Goal: Navigation & Orientation: Find specific page/section

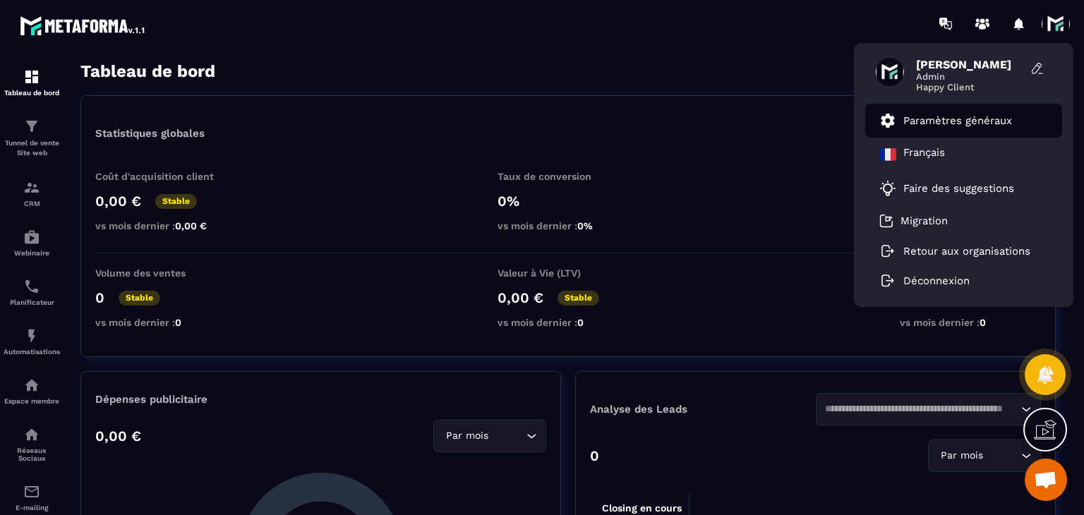
click at [920, 126] on p "Paramètres généraux" at bounding box center [957, 120] width 109 height 13
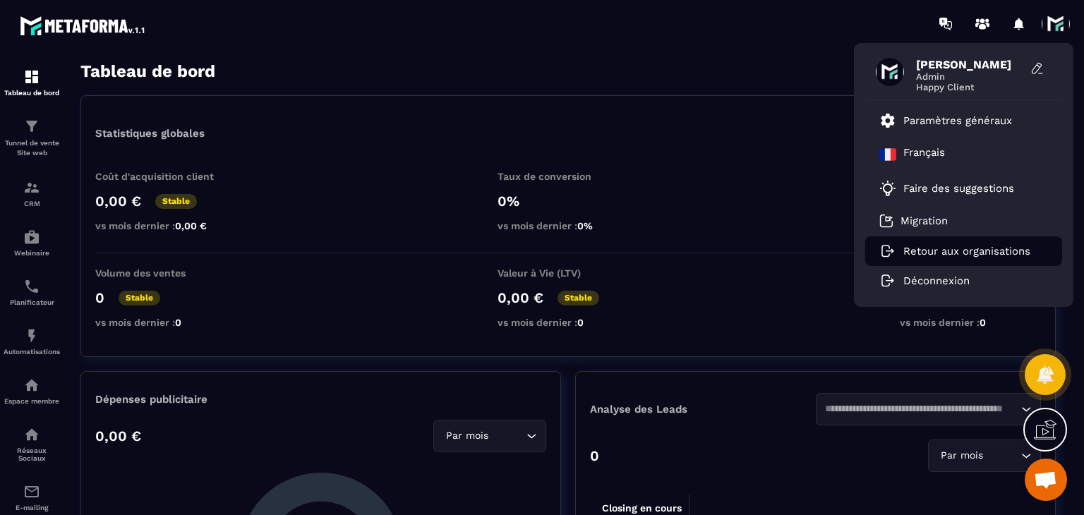
click at [960, 258] on li "Retour aux organisations" at bounding box center [963, 251] width 197 height 30
click at [894, 252] on icon at bounding box center [887, 251] width 17 height 13
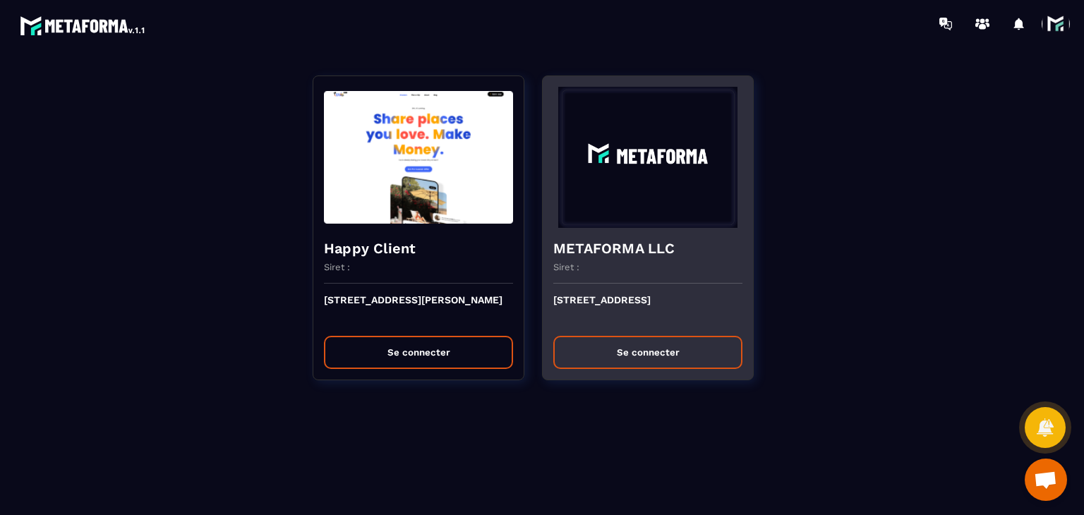
click at [640, 351] on button "Se connecter" at bounding box center [647, 352] width 189 height 33
